Goal: Find specific fact

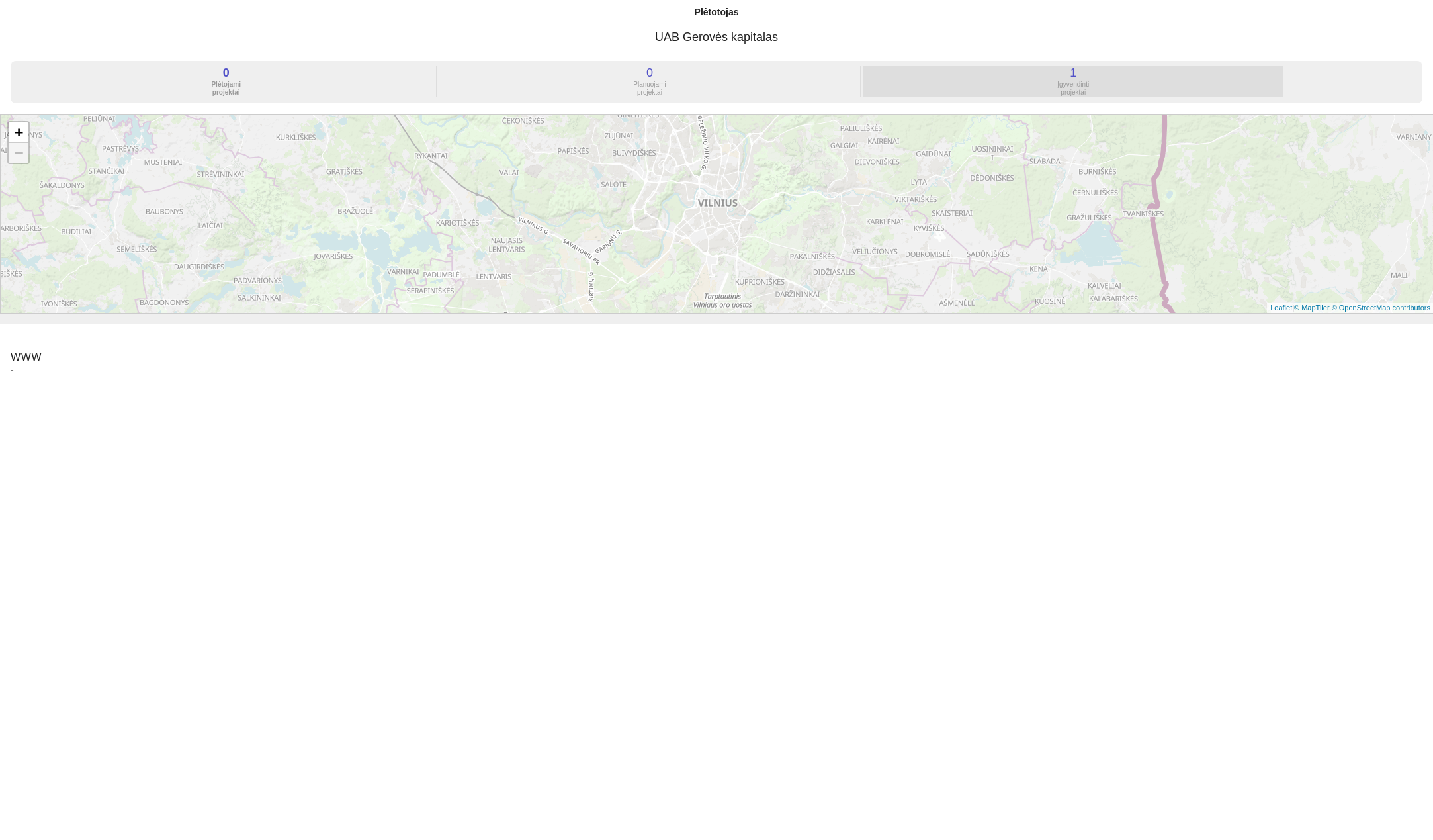
click at [1079, 84] on div "Įgyvendinti projektai" at bounding box center [1073, 89] width 420 height 16
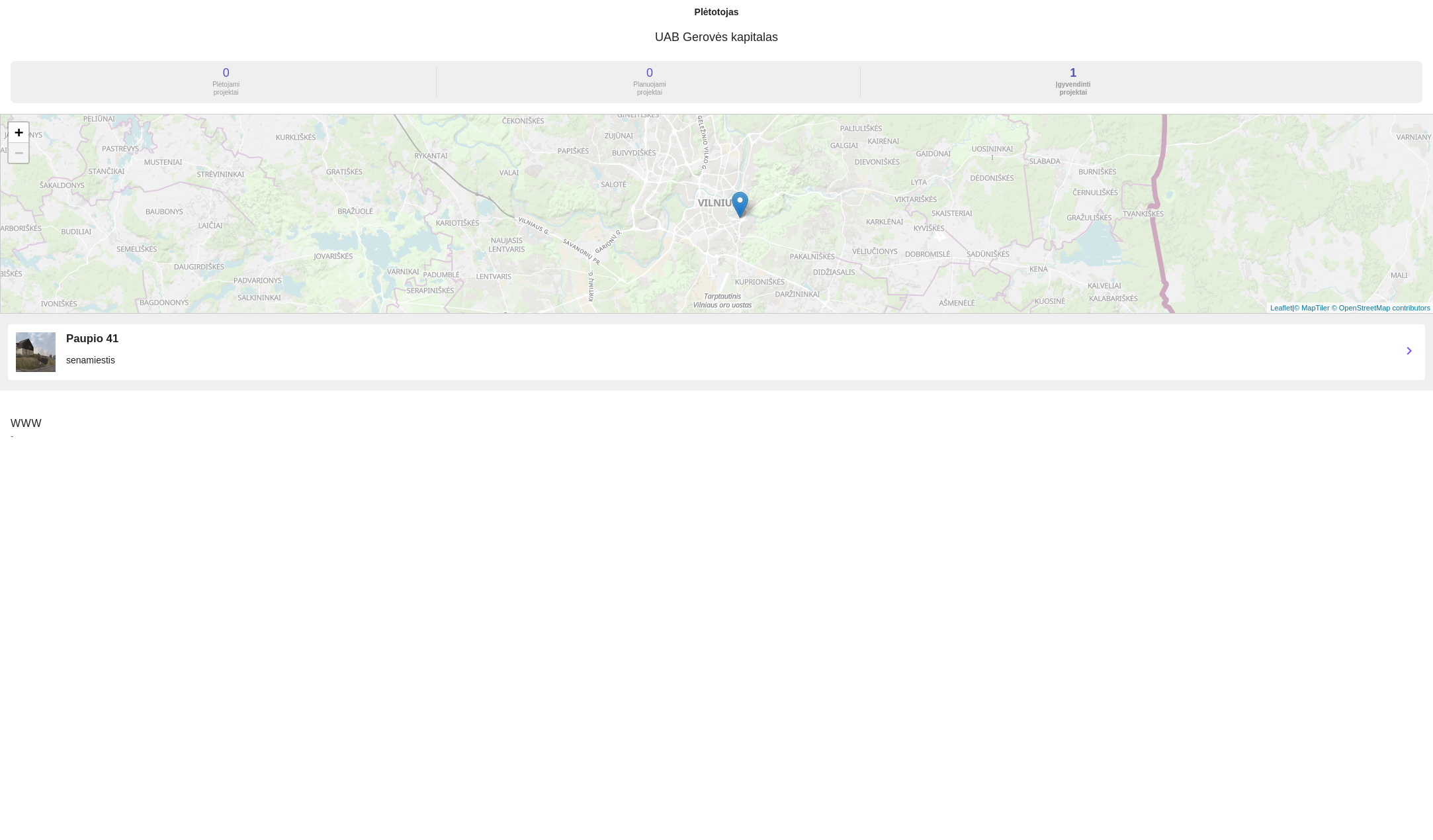
click at [24, 354] on img at bounding box center [36, 352] width 40 height 40
click at [74, 352] on div "Paupio 41 senamiestis" at bounding box center [728, 352] width 1324 height 40
click at [86, 345] on div "Paupio 41" at bounding box center [728, 339] width 1324 height 13
drag, startPoint x: 66, startPoint y: 341, endPoint x: 142, endPoint y: 339, distance: 76.0
click at [142, 339] on div "Paupio 41" at bounding box center [728, 339] width 1324 height 13
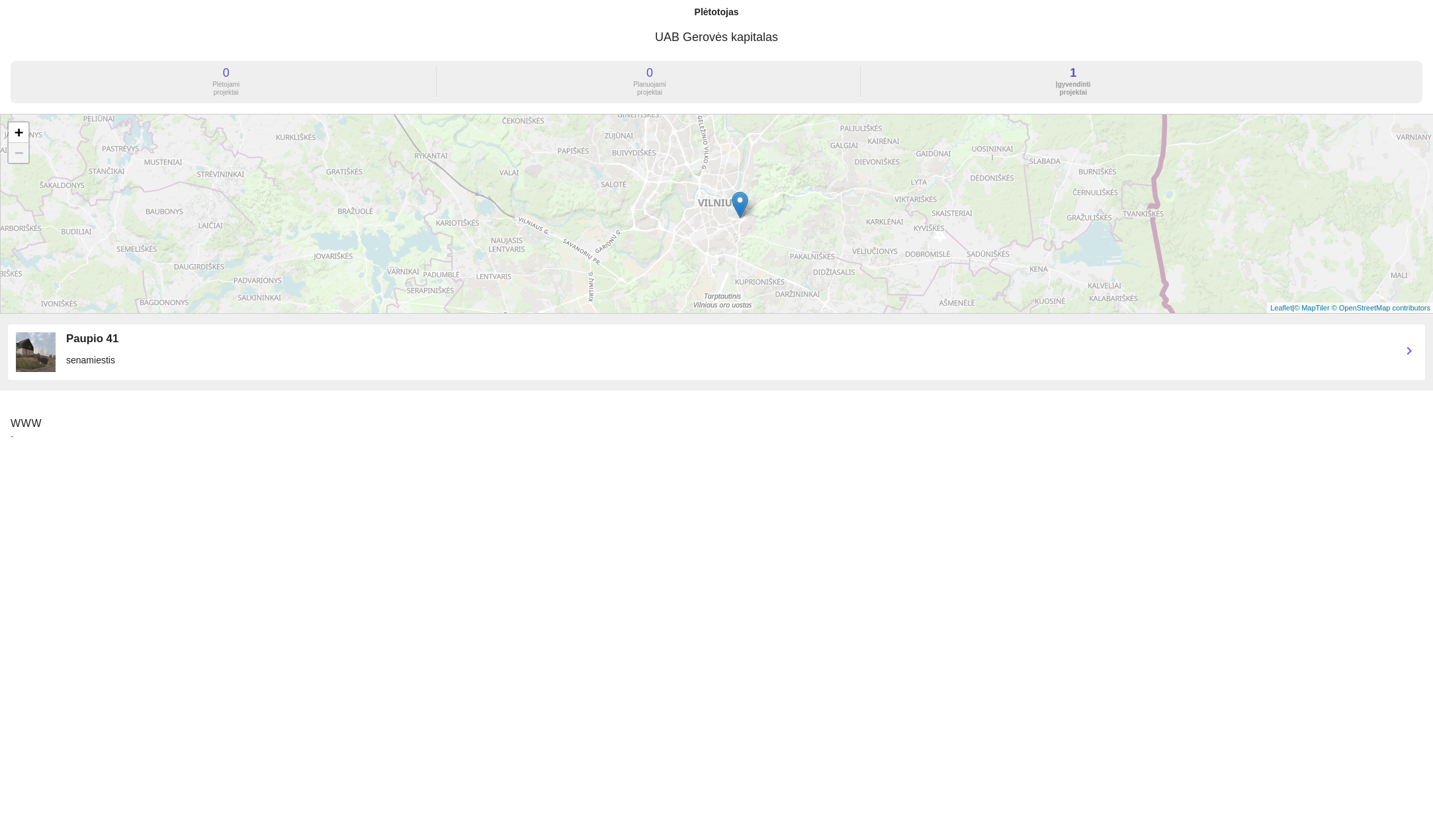
copy div "Paupio 41"
